Goal: Task Accomplishment & Management: Complete application form

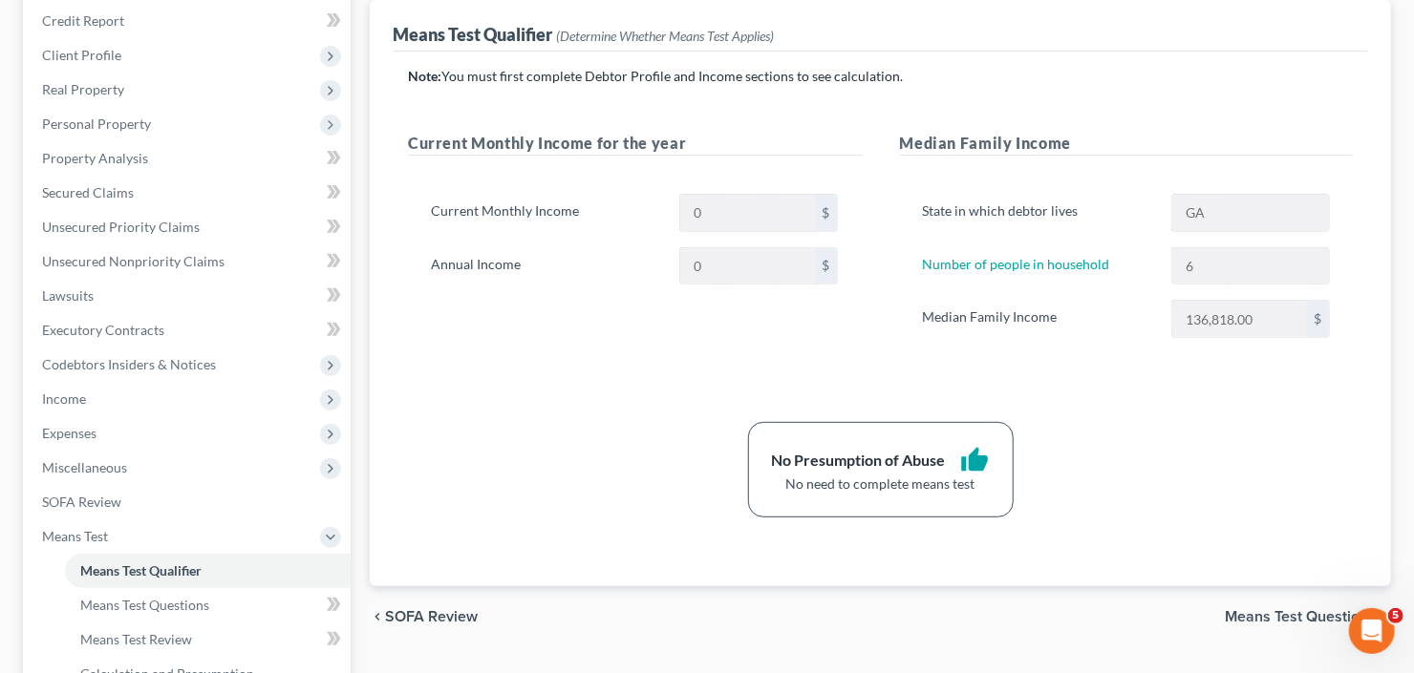
scroll to position [139, 0]
click at [65, 554] on link "Means Test Qualifier" at bounding box center [208, 571] width 286 height 34
drag, startPoint x: 205, startPoint y: 708, endPoint x: 0, endPoint y: 708, distance: 205.4
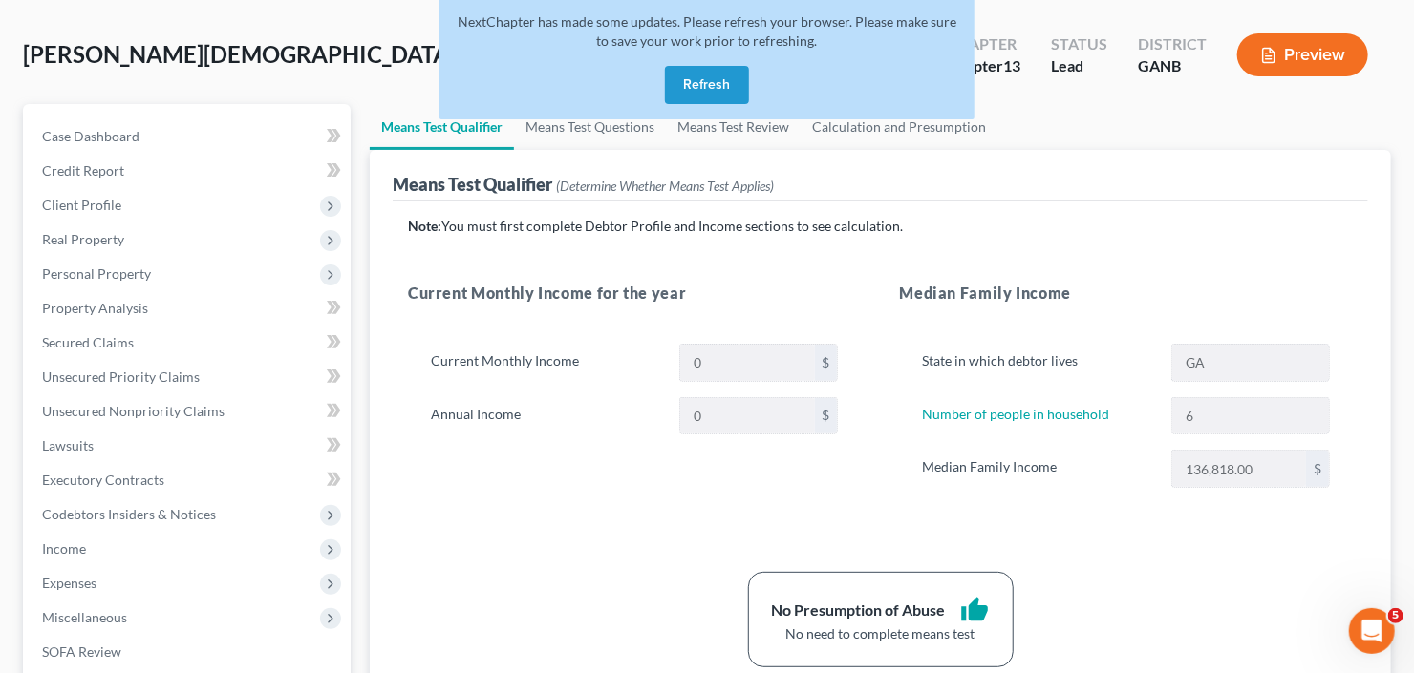
scroll to position [0, 0]
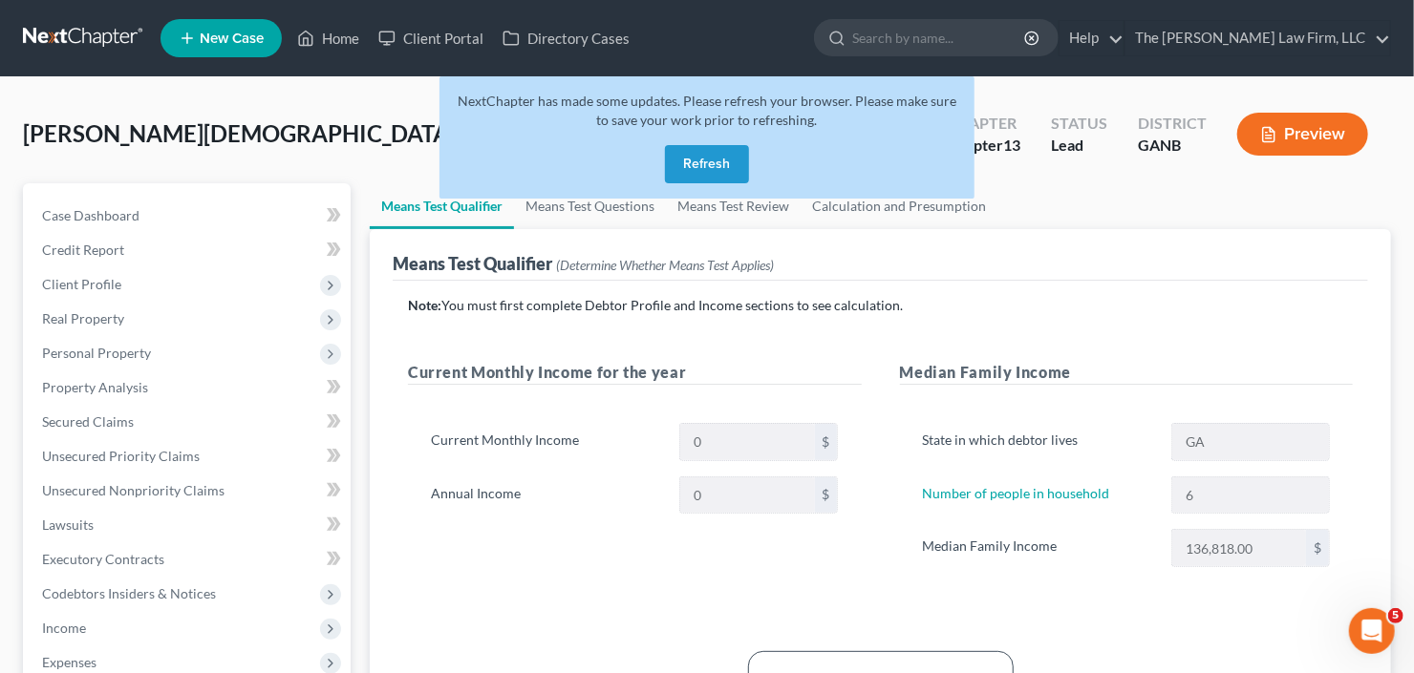
click at [668, 174] on button "Refresh" at bounding box center [707, 164] width 84 height 38
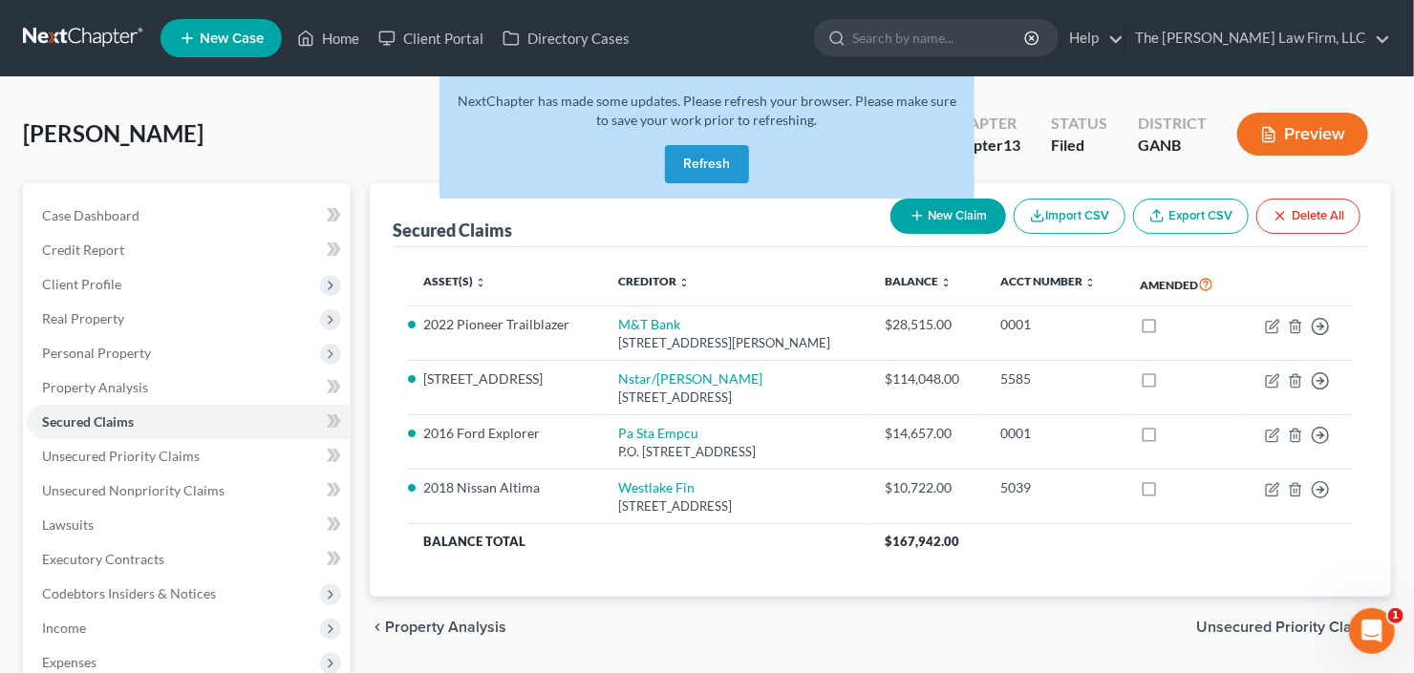
click at [701, 165] on button "Refresh" at bounding box center [707, 164] width 84 height 38
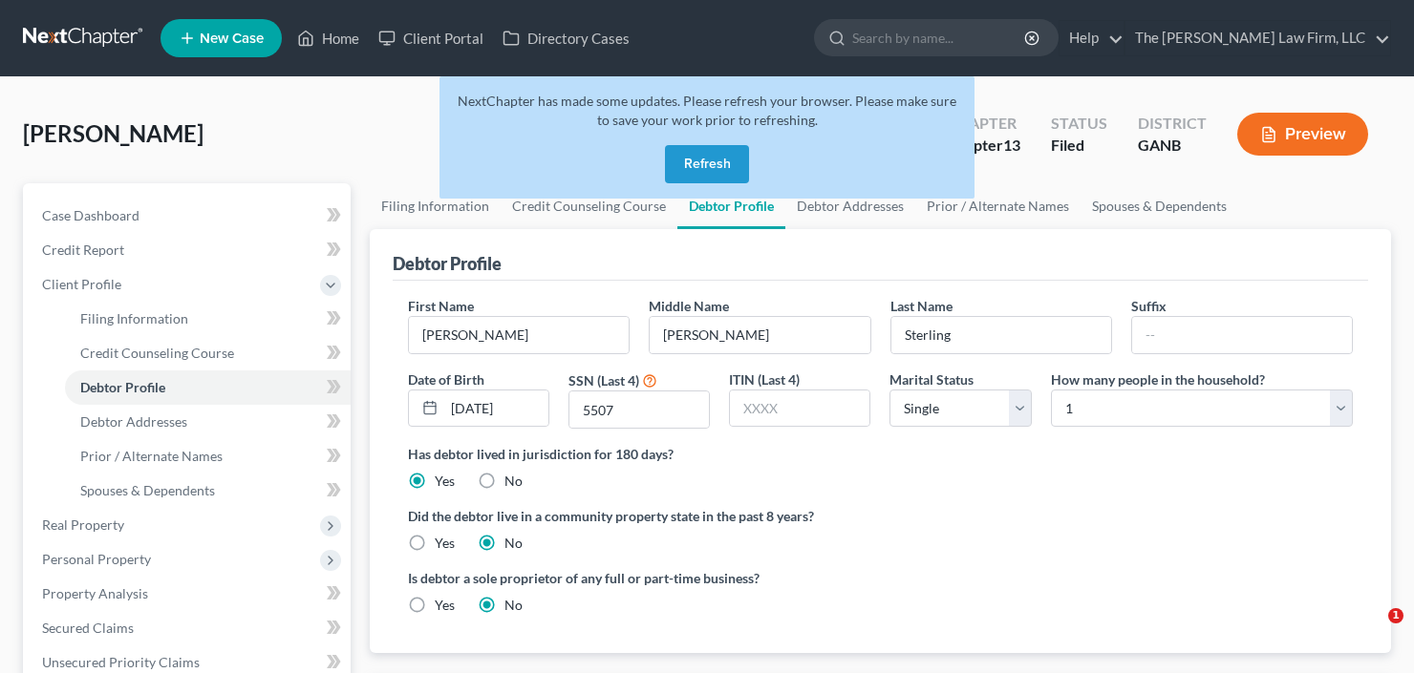
select select "0"
click at [679, 157] on button "Refresh" at bounding box center [707, 164] width 84 height 38
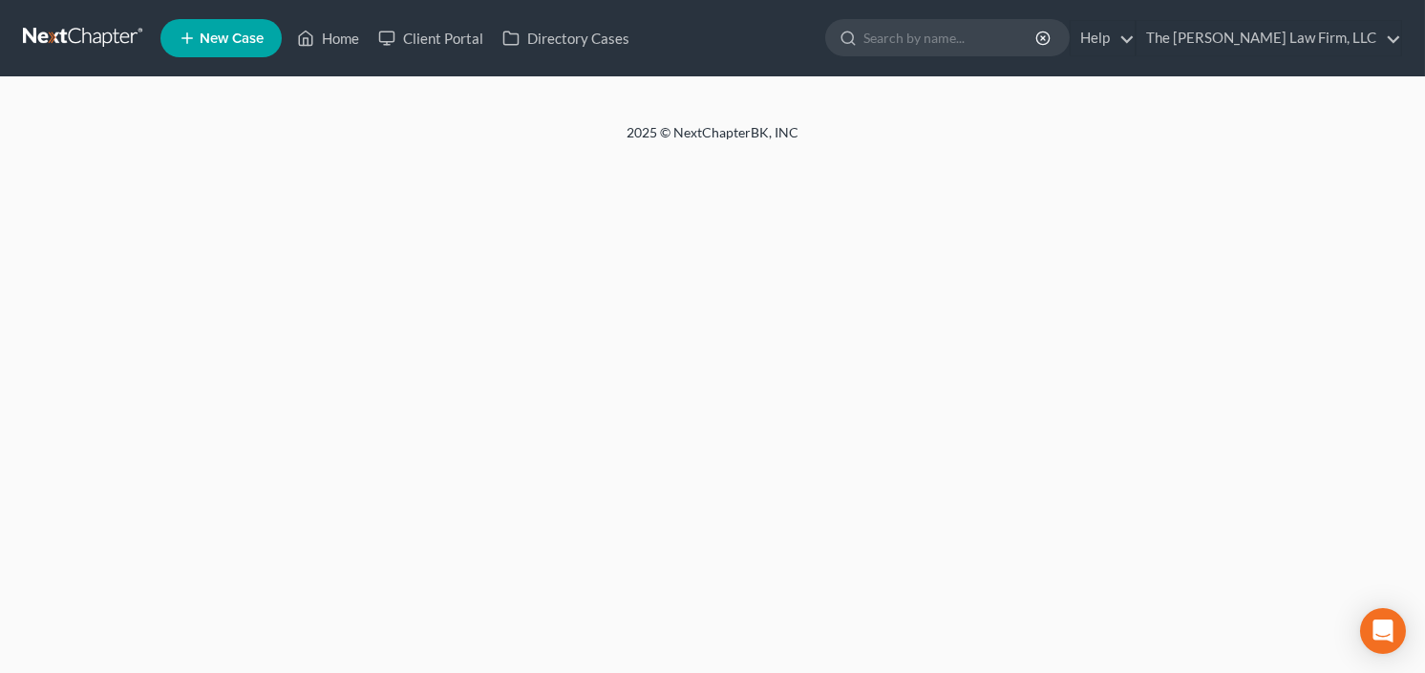
select select "0"
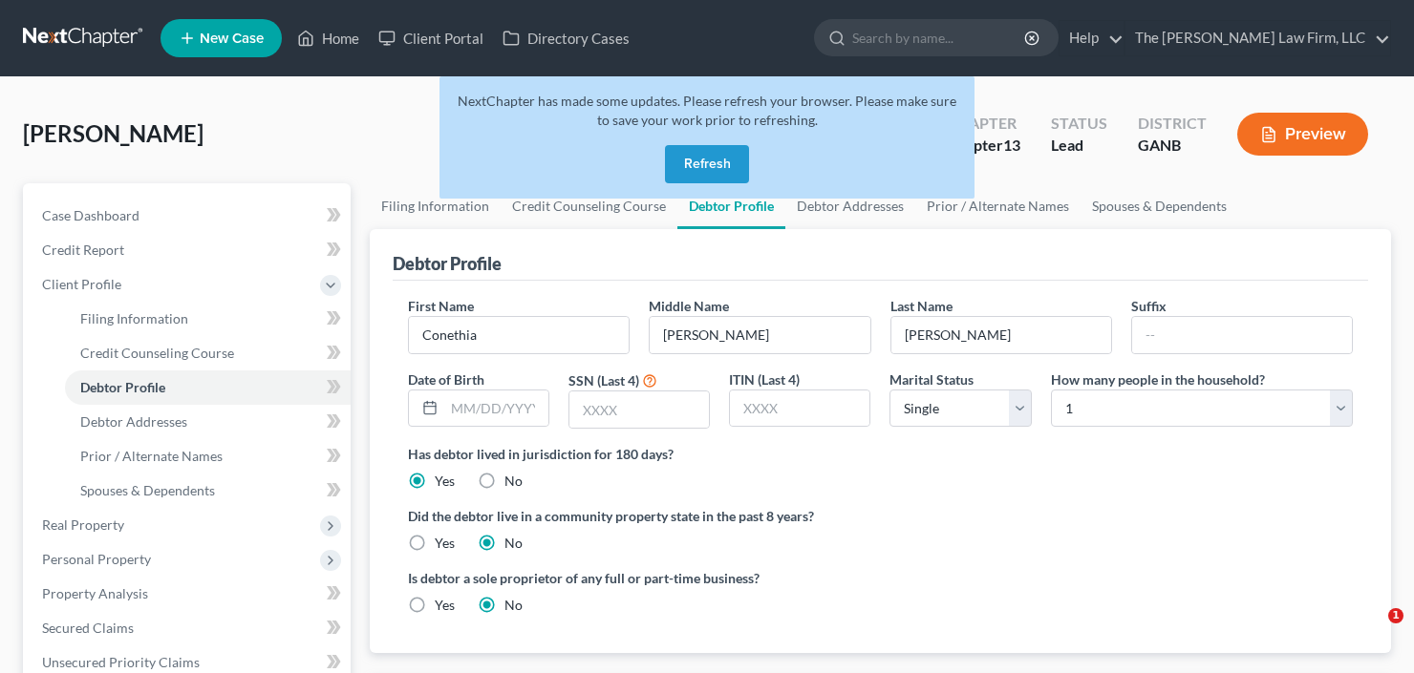
select select "0"
click at [697, 171] on button "Refresh" at bounding box center [707, 164] width 84 height 38
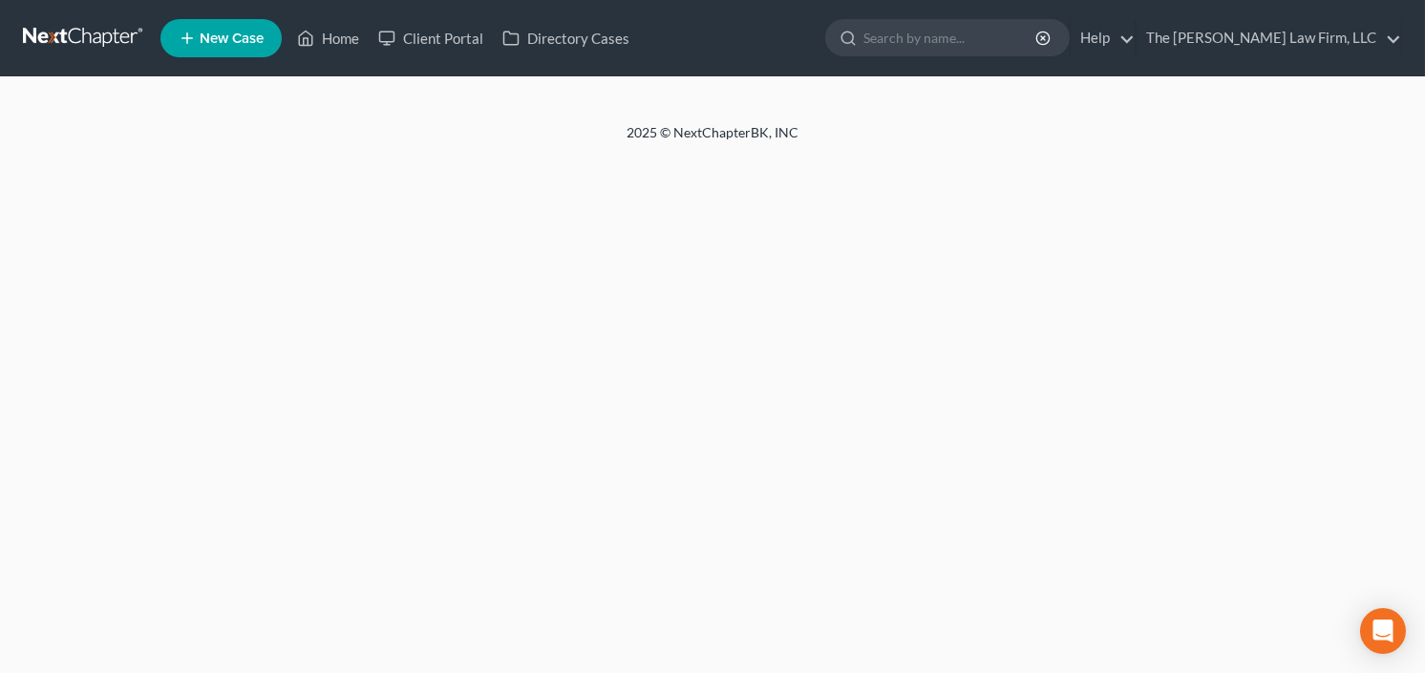
select select "0"
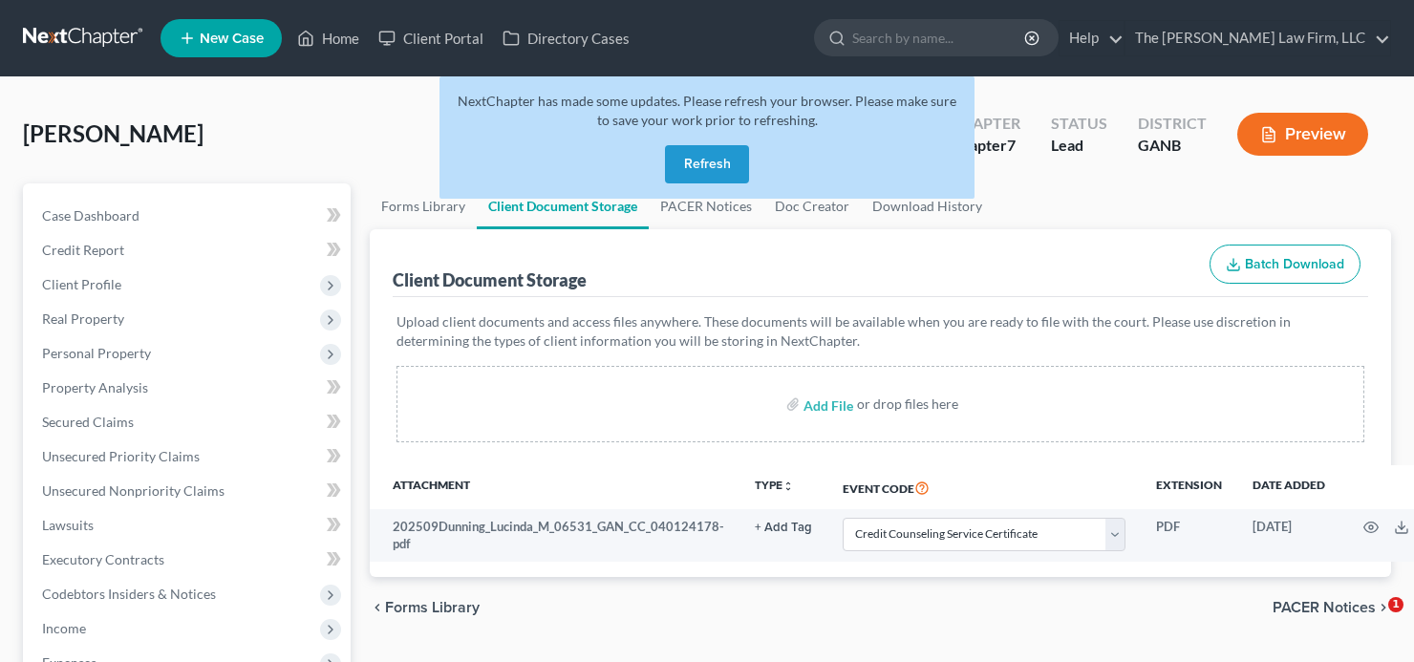
select select "5"
click at [700, 166] on button "Refresh" at bounding box center [707, 164] width 84 height 38
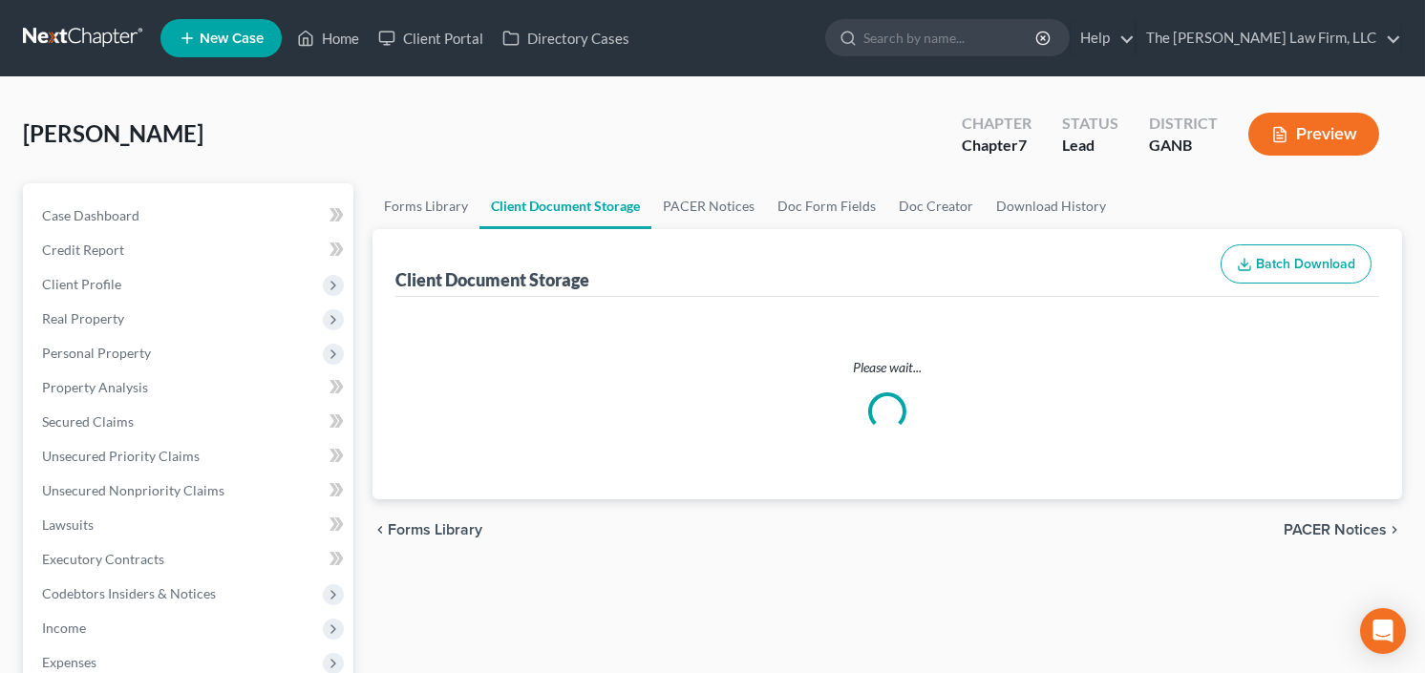
select select "5"
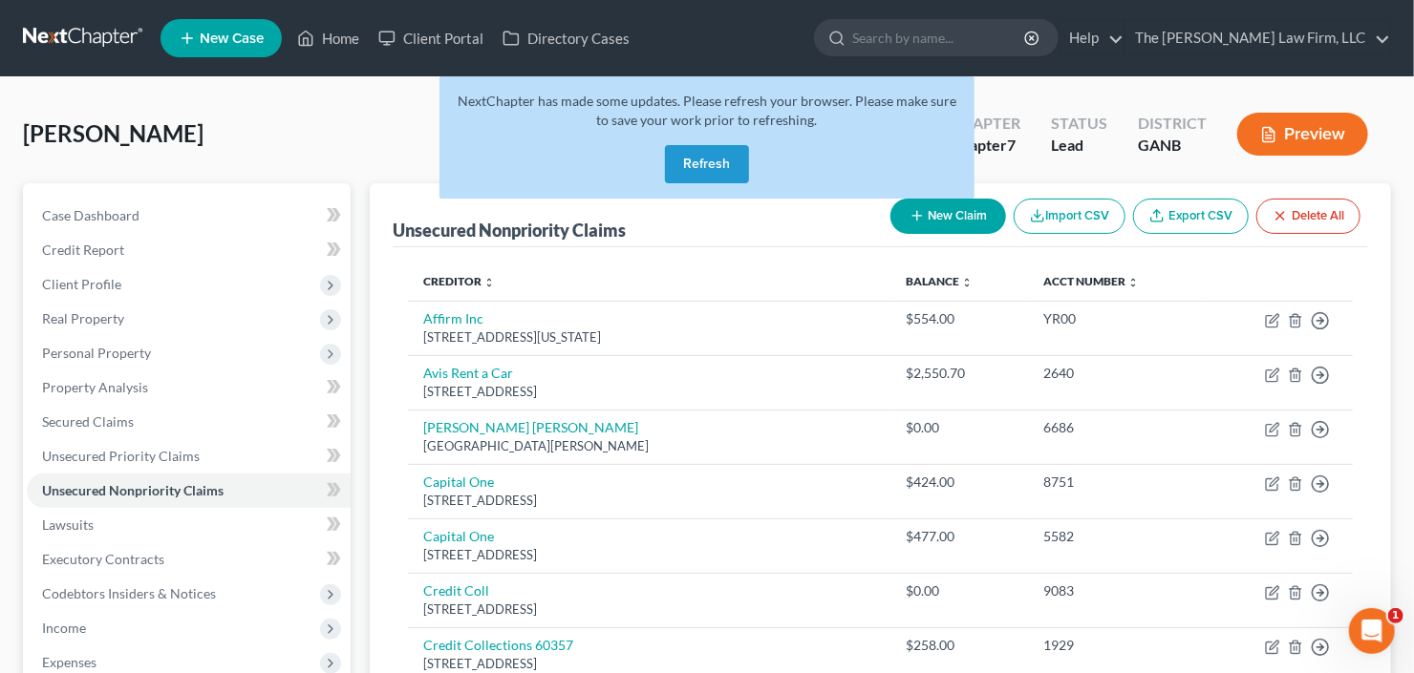
click at [691, 172] on button "Refresh" at bounding box center [707, 164] width 84 height 38
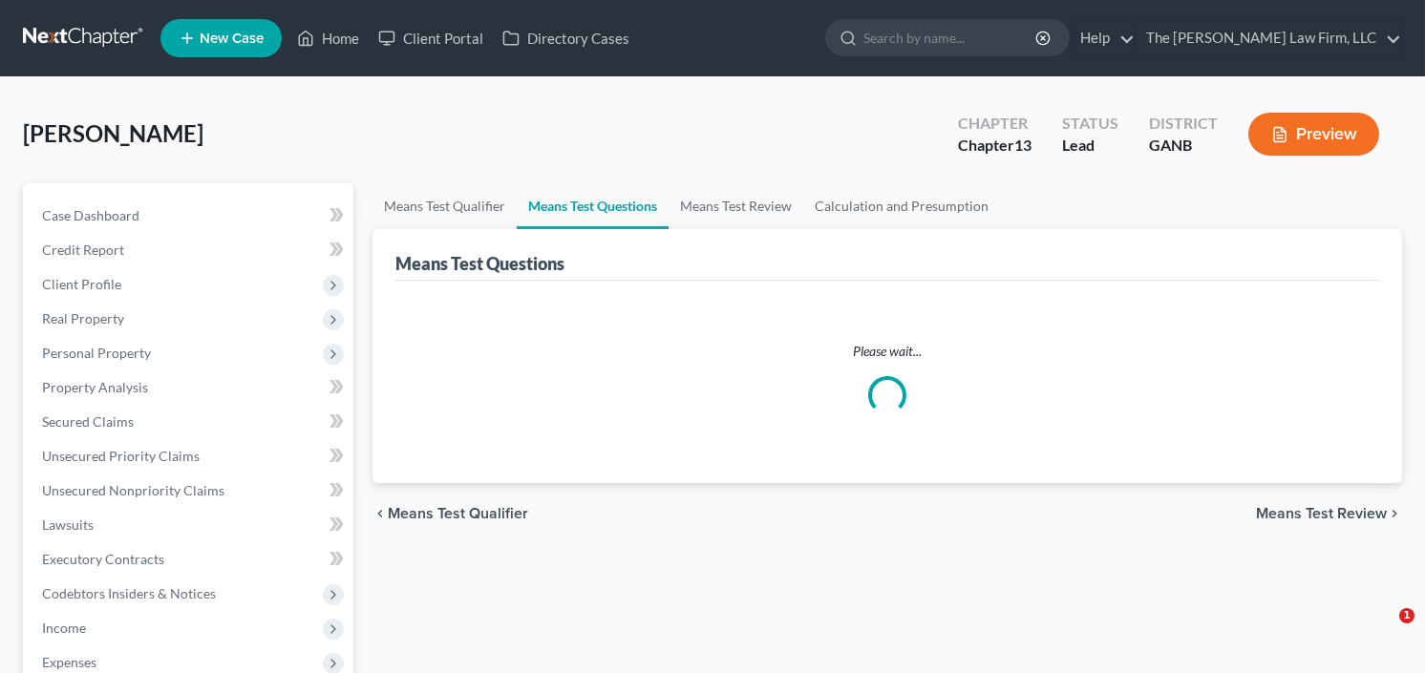
select select "1"
select select "0"
select select "60"
select select "0"
select select "60"
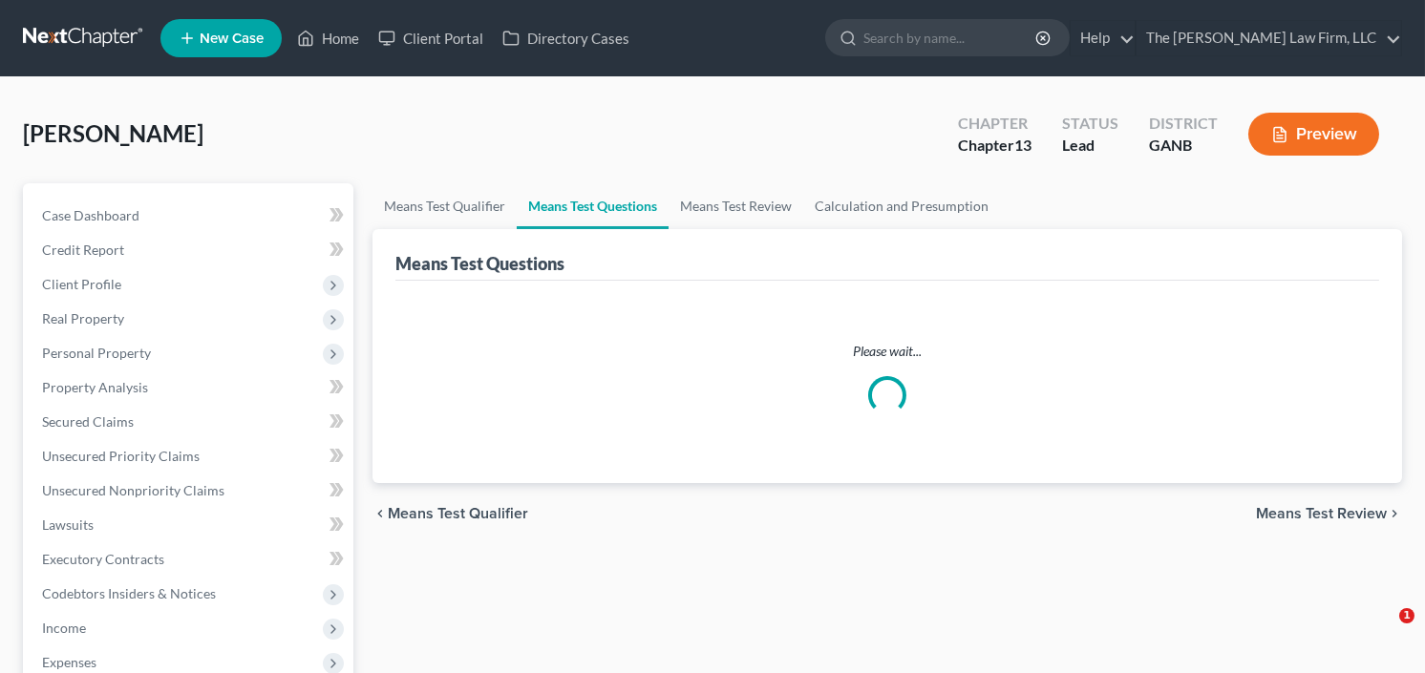
select select "1"
select select "60"
select select "0"
select select "60"
select select "1"
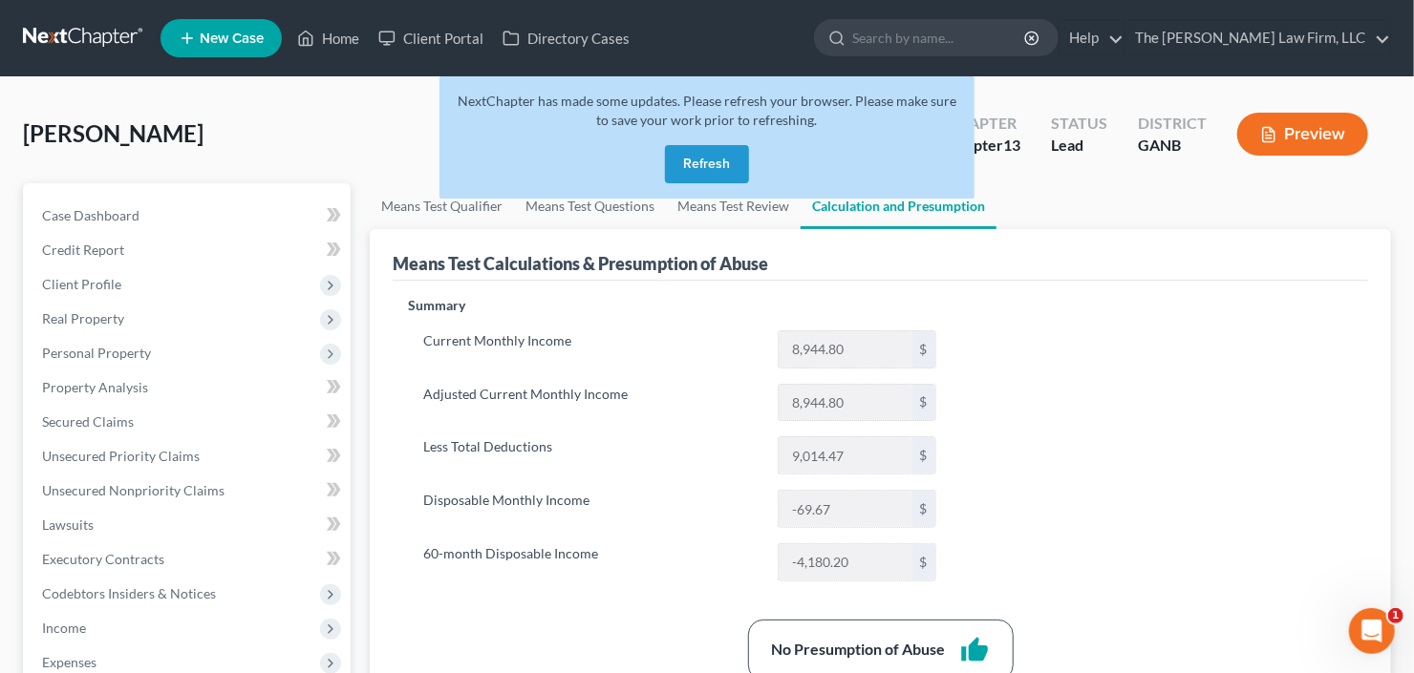
click at [691, 172] on button "Refresh" at bounding box center [707, 164] width 84 height 38
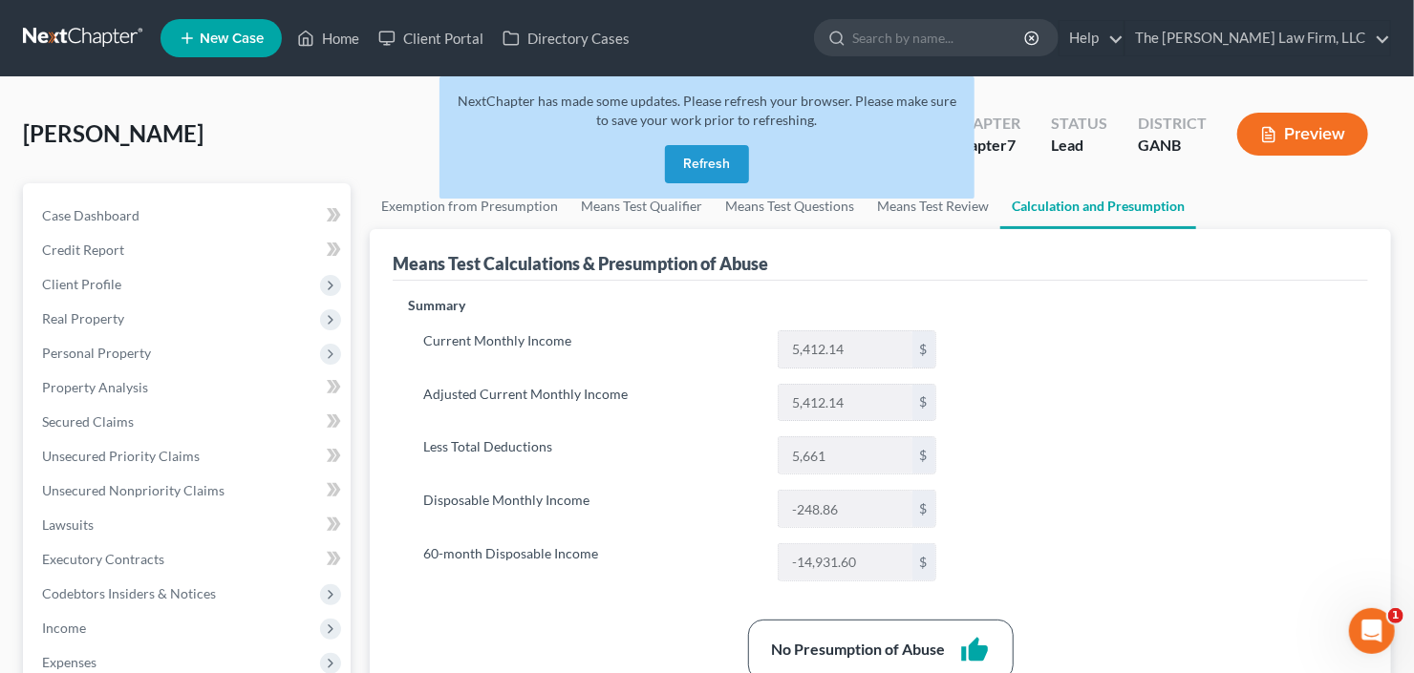
click at [717, 157] on button "Refresh" at bounding box center [707, 164] width 84 height 38
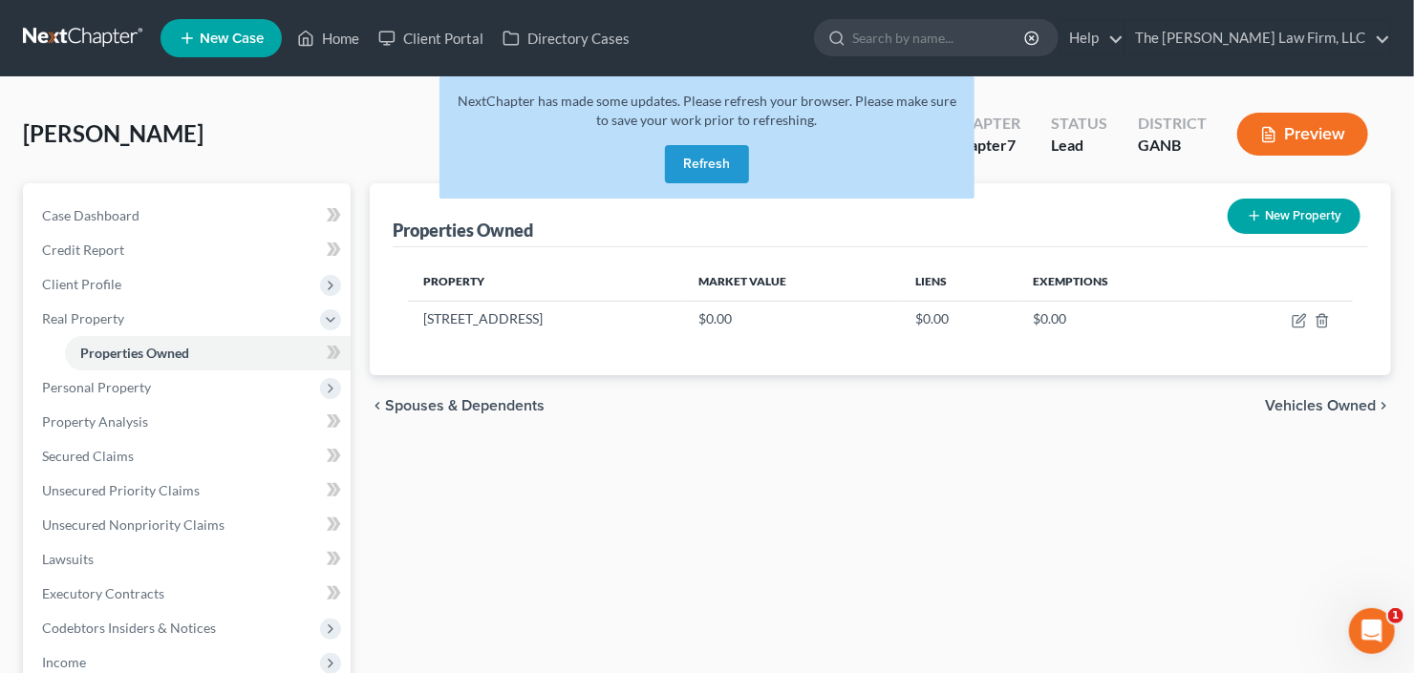
drag, startPoint x: 715, startPoint y: 164, endPoint x: 661, endPoint y: 96, distance: 86.4
click at [714, 160] on button "Refresh" at bounding box center [707, 164] width 84 height 38
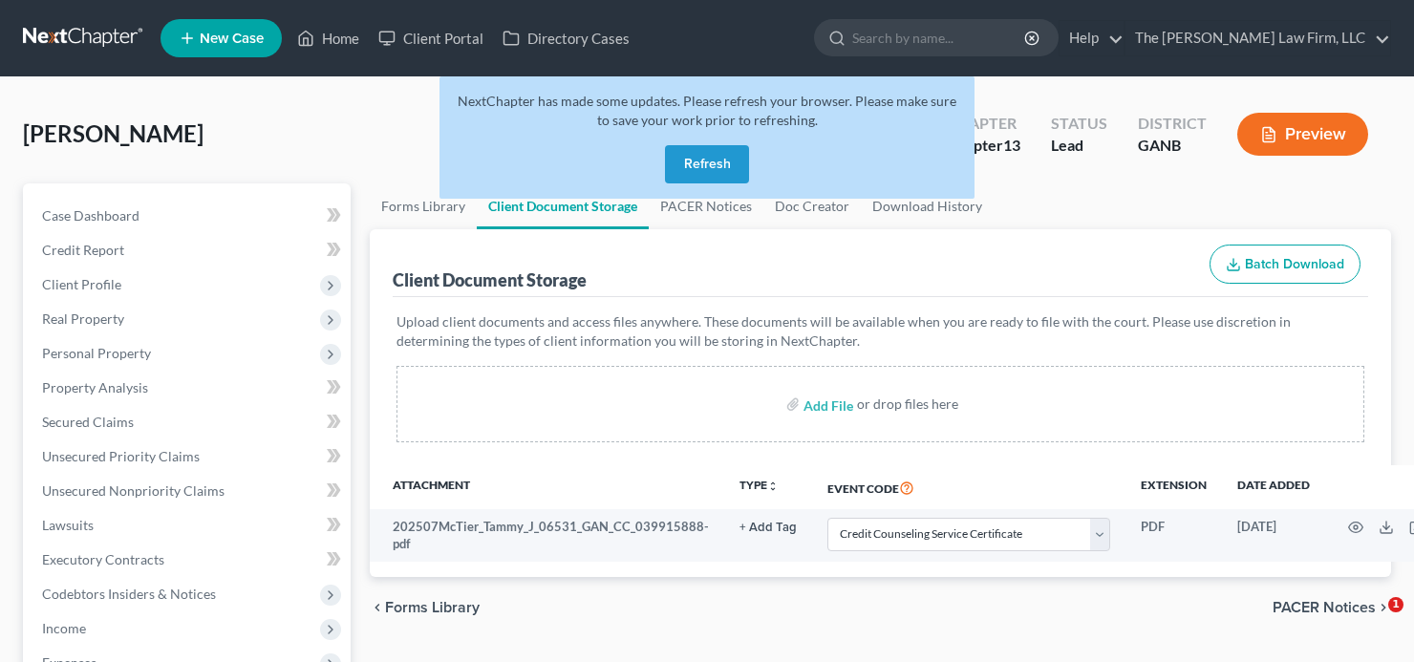
select select "5"
click at [712, 163] on button "Refresh" at bounding box center [707, 164] width 84 height 38
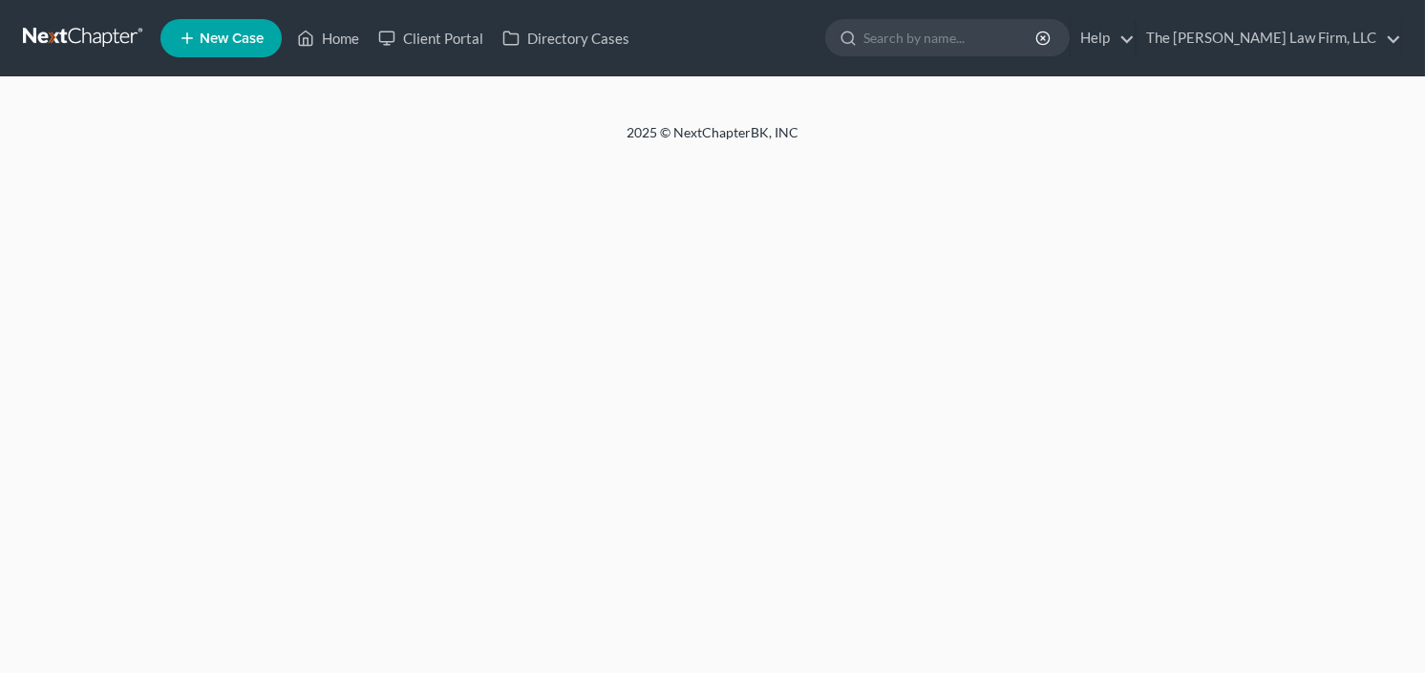
select select "5"
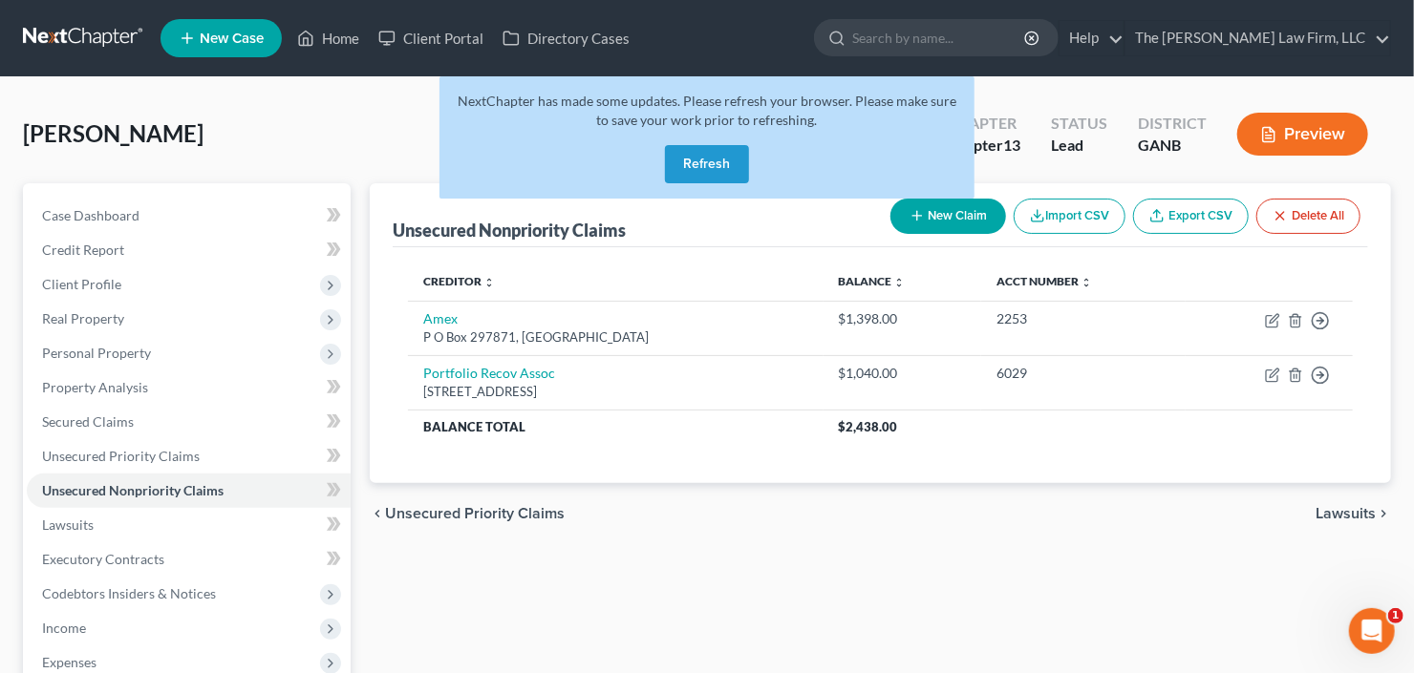
click at [719, 156] on button "Refresh" at bounding box center [707, 164] width 84 height 38
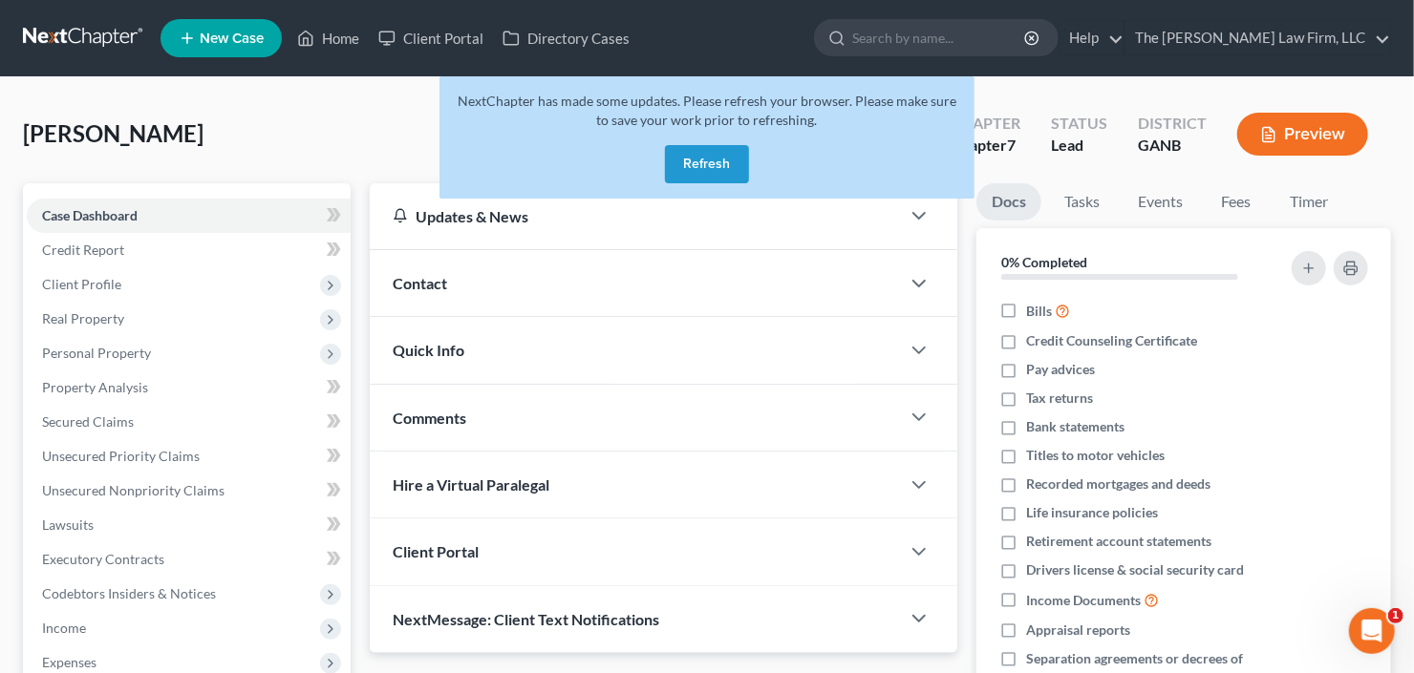
drag, startPoint x: 684, startPoint y: 167, endPoint x: 566, endPoint y: 84, distance: 144.7
click at [684, 167] on button "Refresh" at bounding box center [707, 164] width 84 height 38
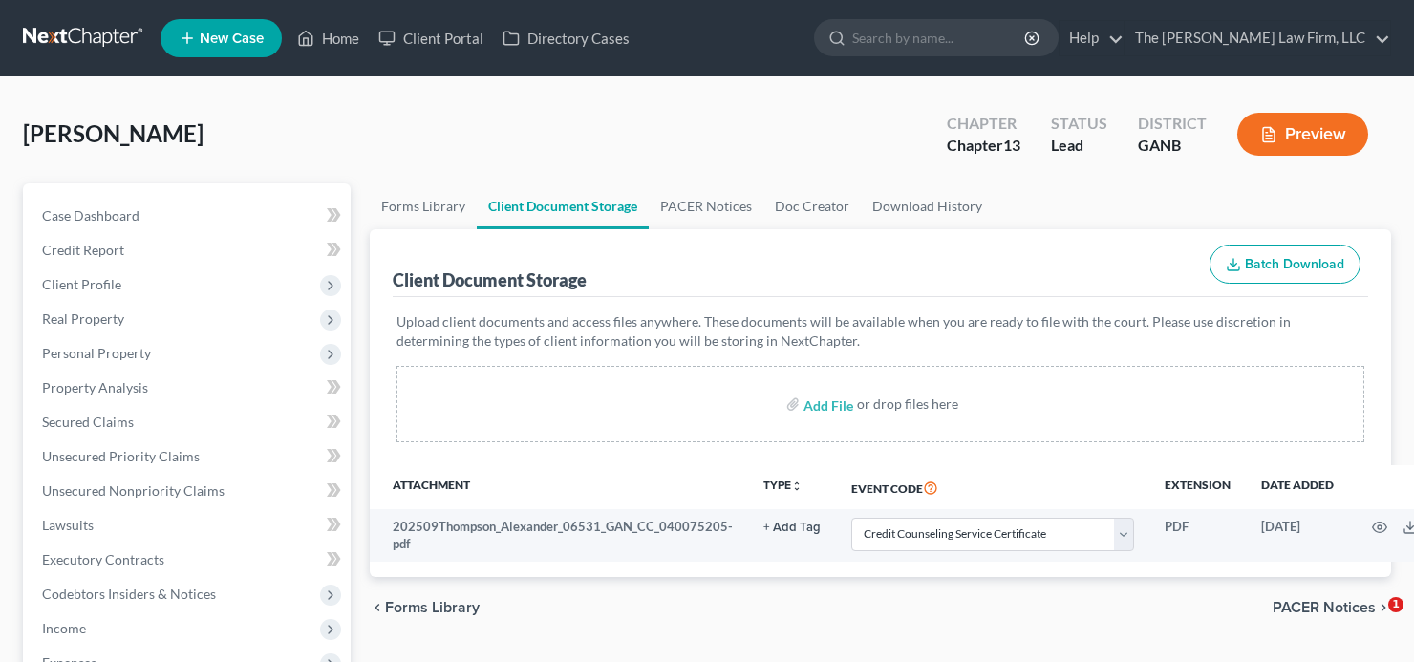
select select "5"
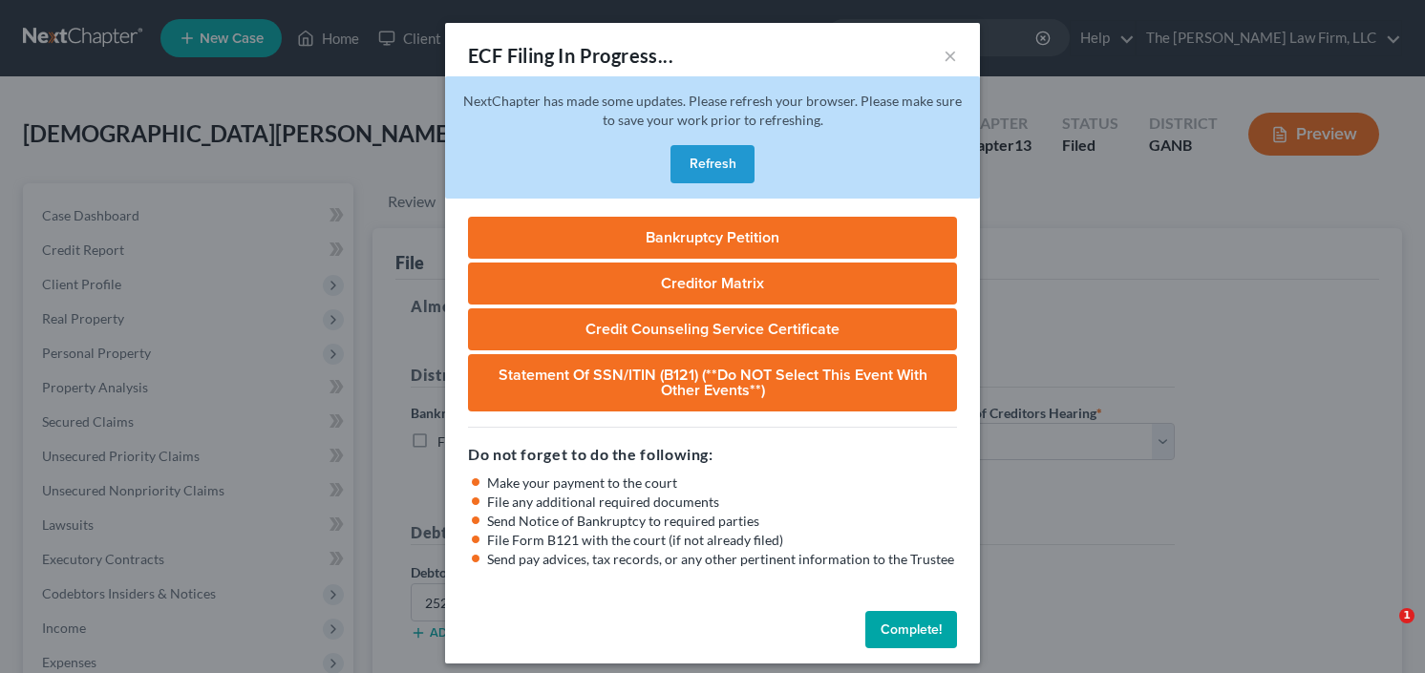
select select "0"
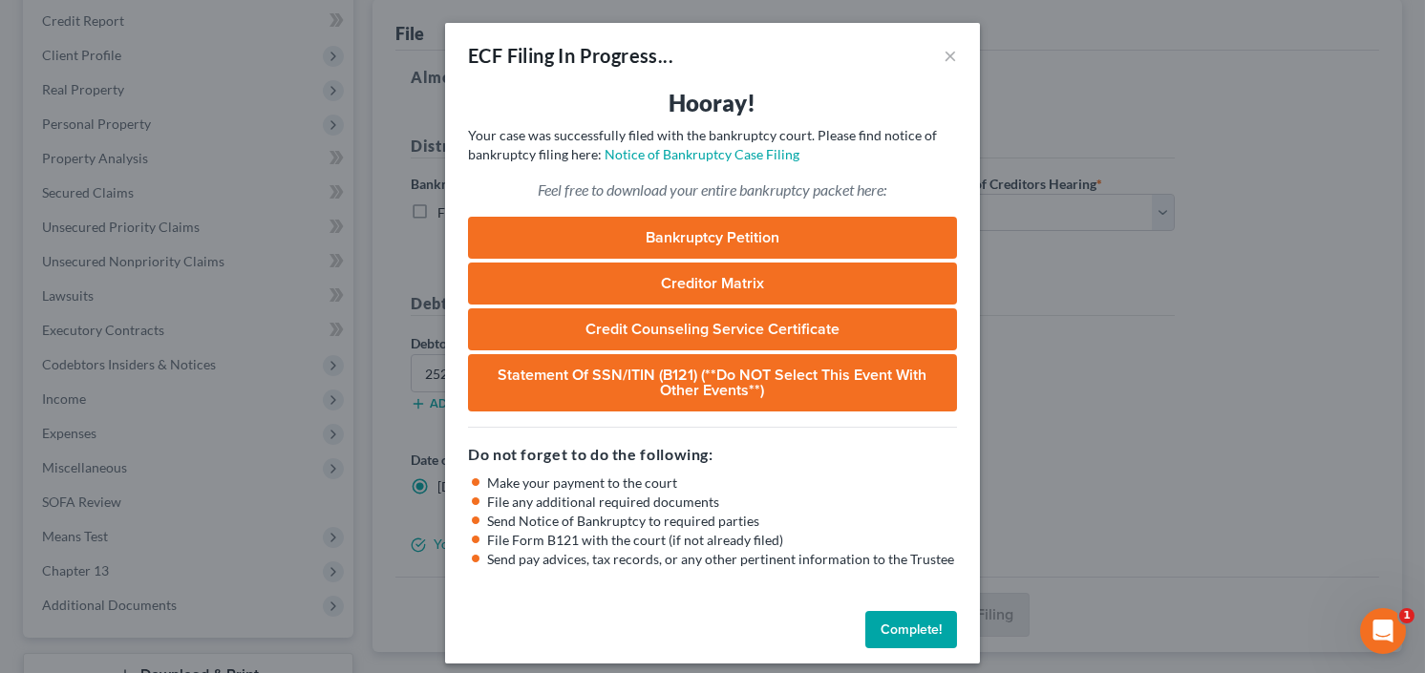
drag, startPoint x: 890, startPoint y: 621, endPoint x: 932, endPoint y: 278, distance: 345.5
click at [890, 617] on button "Complete!" at bounding box center [912, 630] width 92 height 38
